Goal: Task Accomplishment & Management: Use online tool/utility

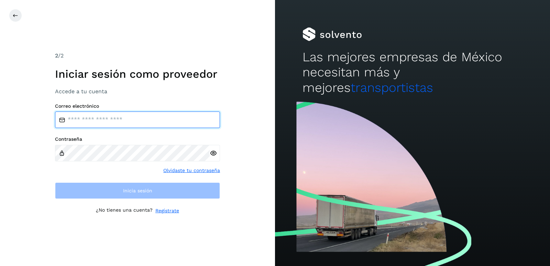
click at [122, 120] on input "email" at bounding box center [137, 119] width 165 height 17
type input "**********"
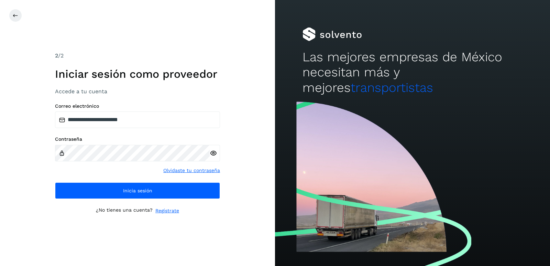
click at [213, 152] on icon at bounding box center [213, 153] width 7 height 7
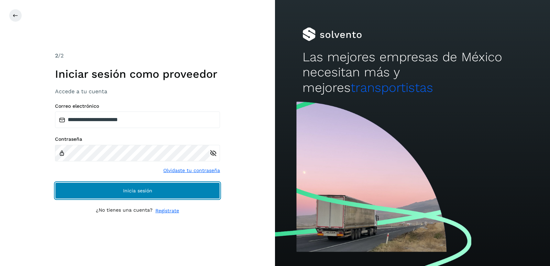
click at [148, 195] on button "Inicia sesión" at bounding box center [137, 190] width 165 height 17
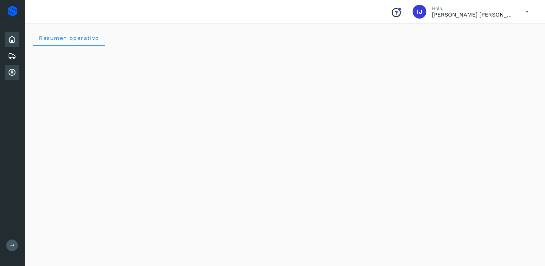
click at [10, 73] on icon at bounding box center [12, 72] width 8 height 8
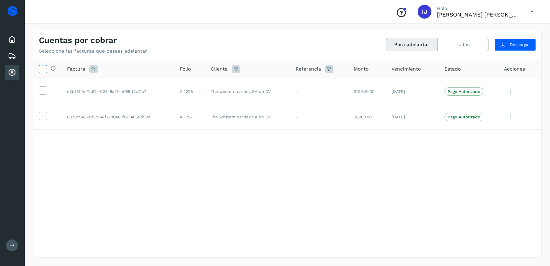
click at [45, 69] on icon at bounding box center [42, 68] width 7 height 7
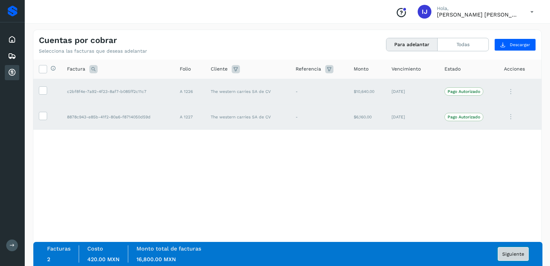
click at [515, 253] on span "Siguiente" at bounding box center [514, 253] width 22 height 5
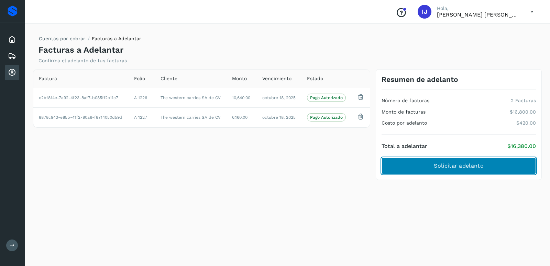
click at [477, 167] on span "Solicitar adelanto" at bounding box center [459, 166] width 50 height 8
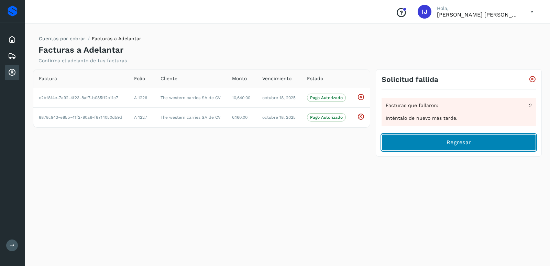
click at [459, 142] on span "Regresar" at bounding box center [459, 143] width 24 height 8
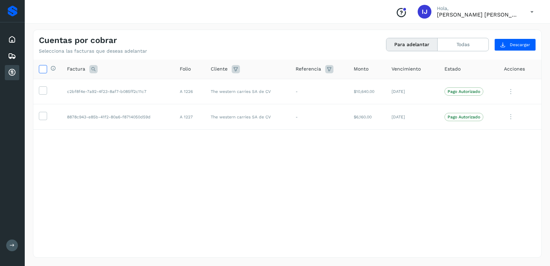
click at [44, 68] on icon at bounding box center [42, 68] width 7 height 7
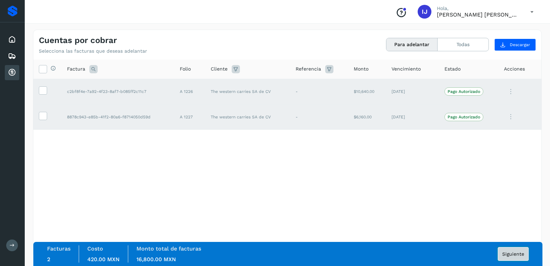
click at [519, 255] on span "Siguiente" at bounding box center [514, 253] width 22 height 5
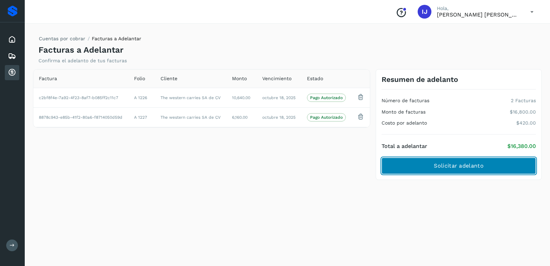
click at [460, 168] on span "Solicitar adelanto" at bounding box center [459, 166] width 50 height 8
